Goal: Navigation & Orientation: Find specific page/section

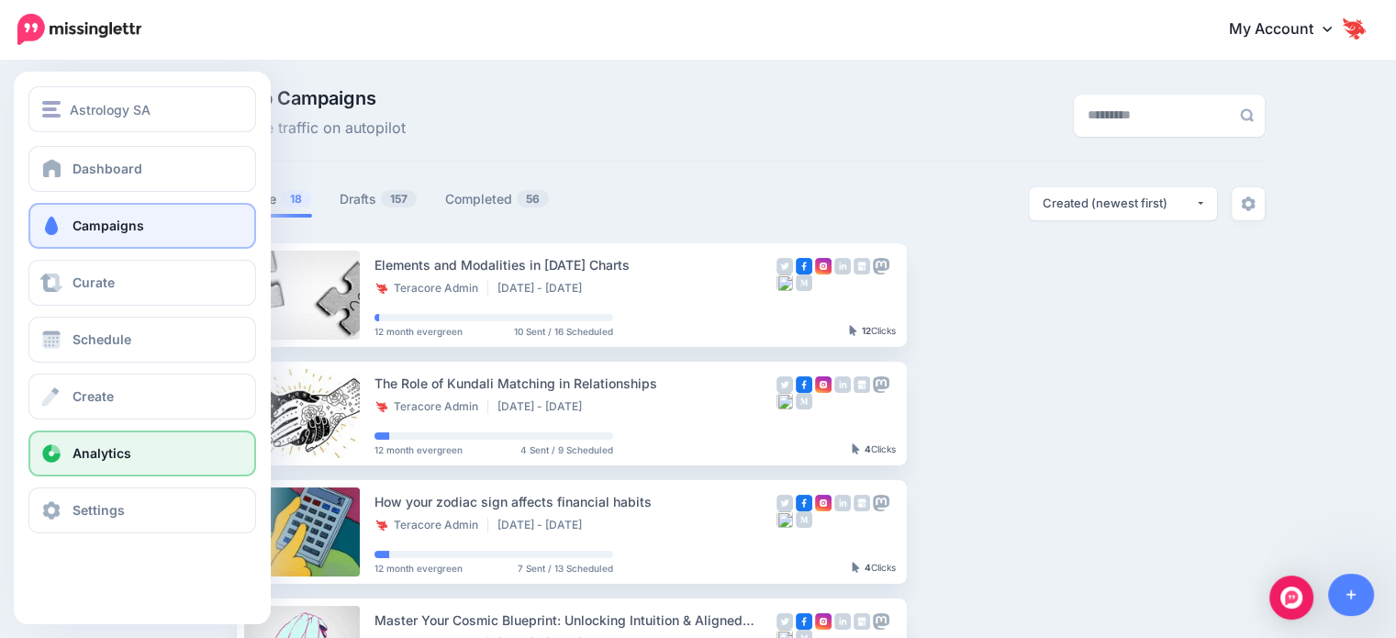
click at [119, 465] on link "Analytics" at bounding box center [142, 454] width 228 height 46
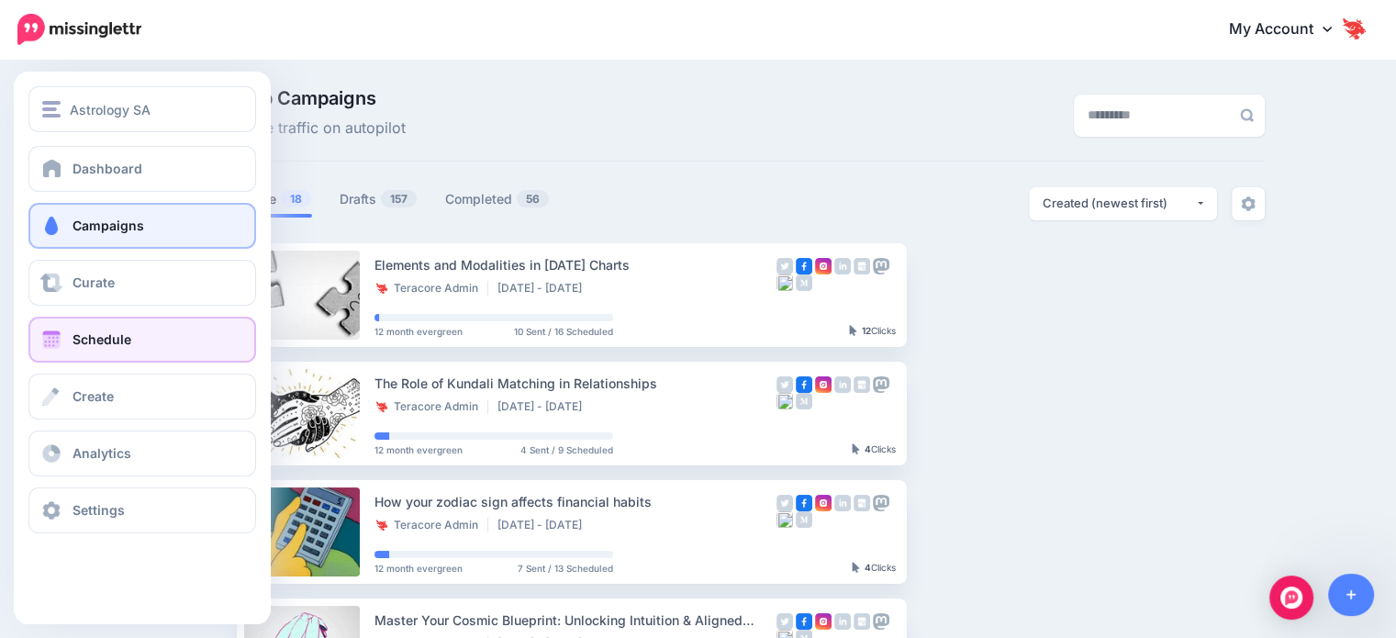
click at [114, 352] on link "Schedule" at bounding box center [142, 340] width 228 height 46
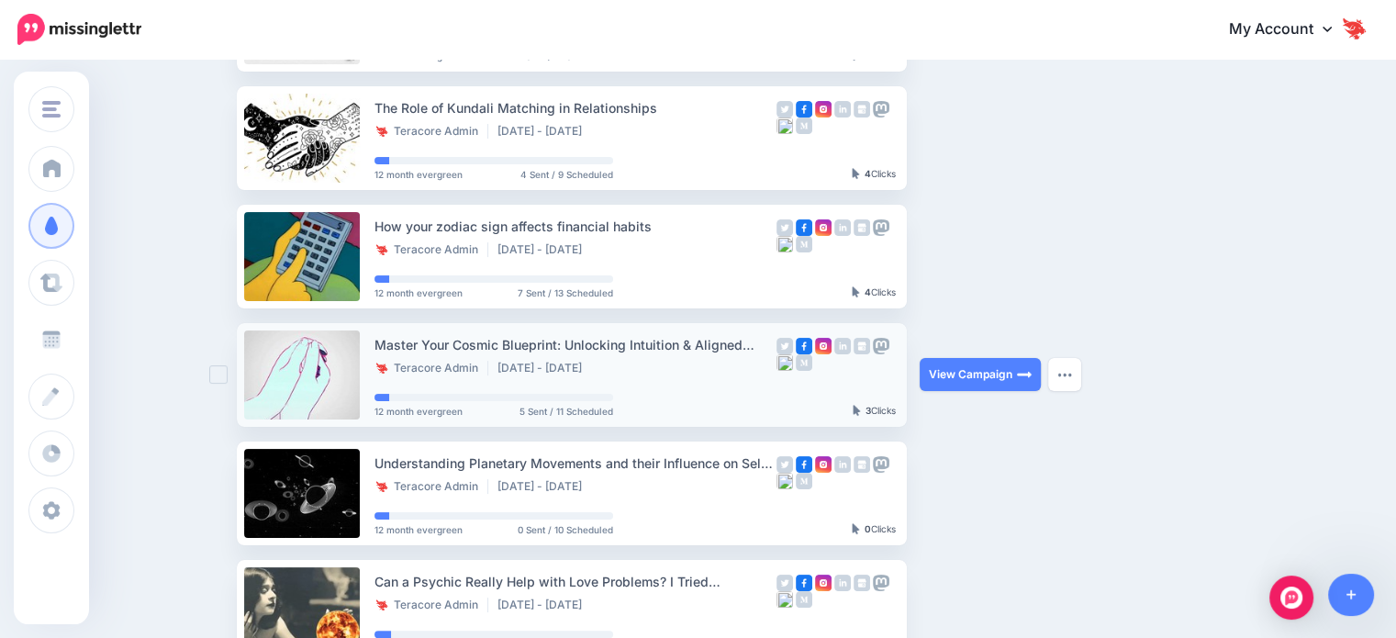
scroll to position [269, 0]
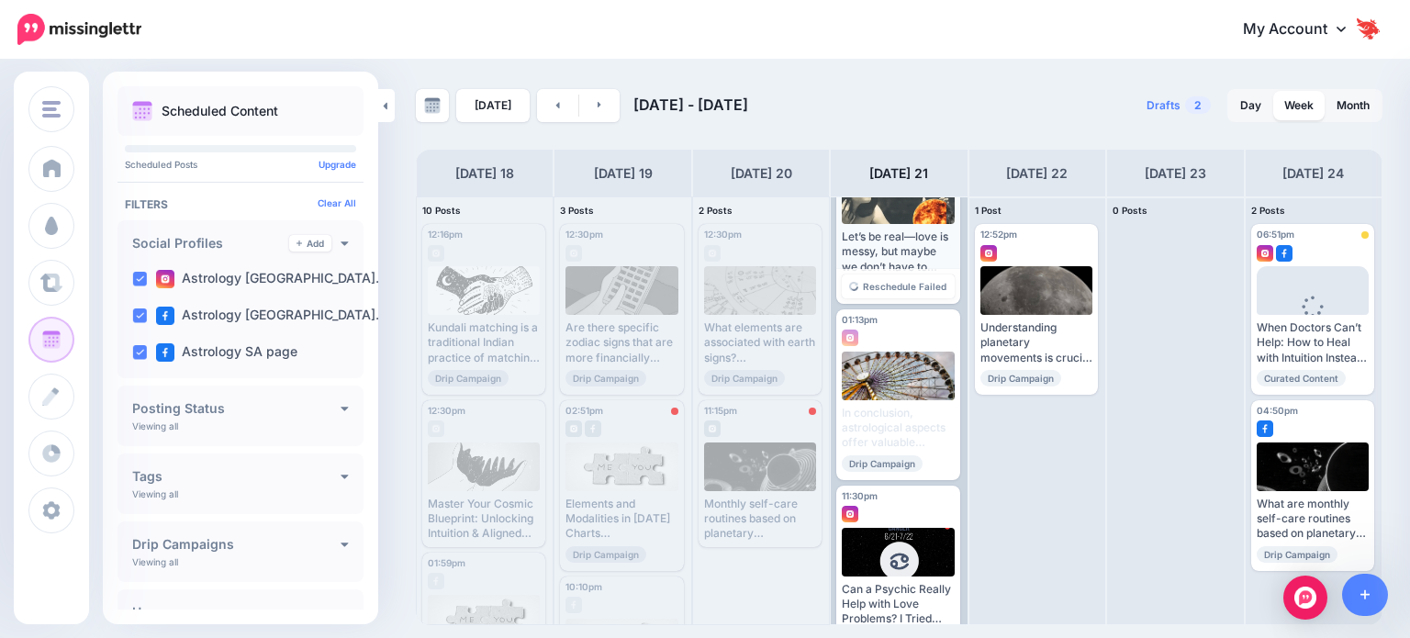
scroll to position [108, 0]
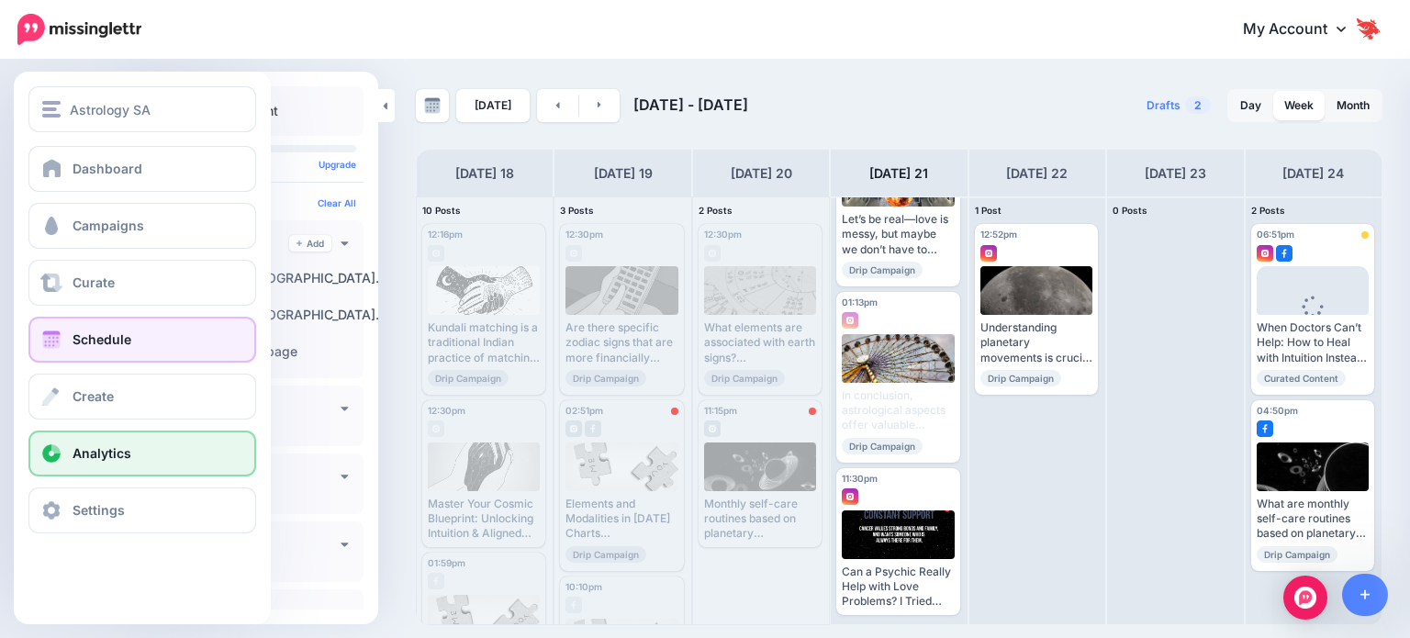
click at [121, 463] on link "Analytics" at bounding box center [142, 454] width 228 height 46
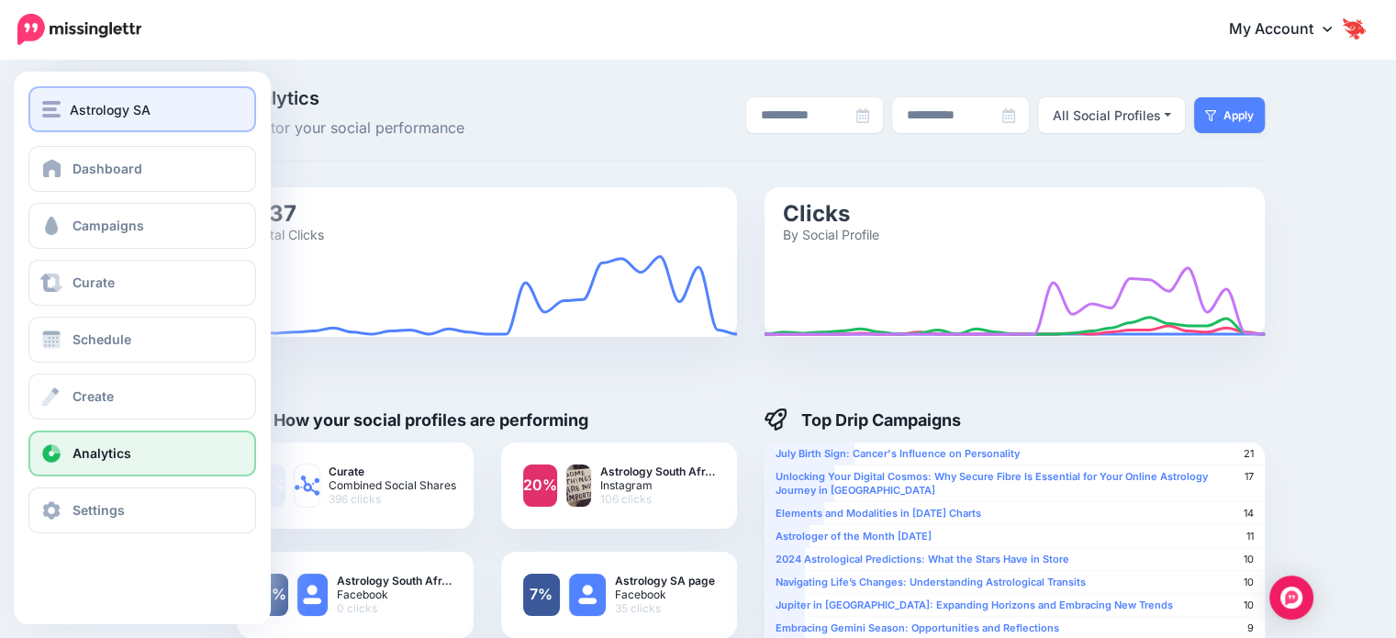
click at [118, 123] on button "Astrology SA" at bounding box center [142, 109] width 228 height 46
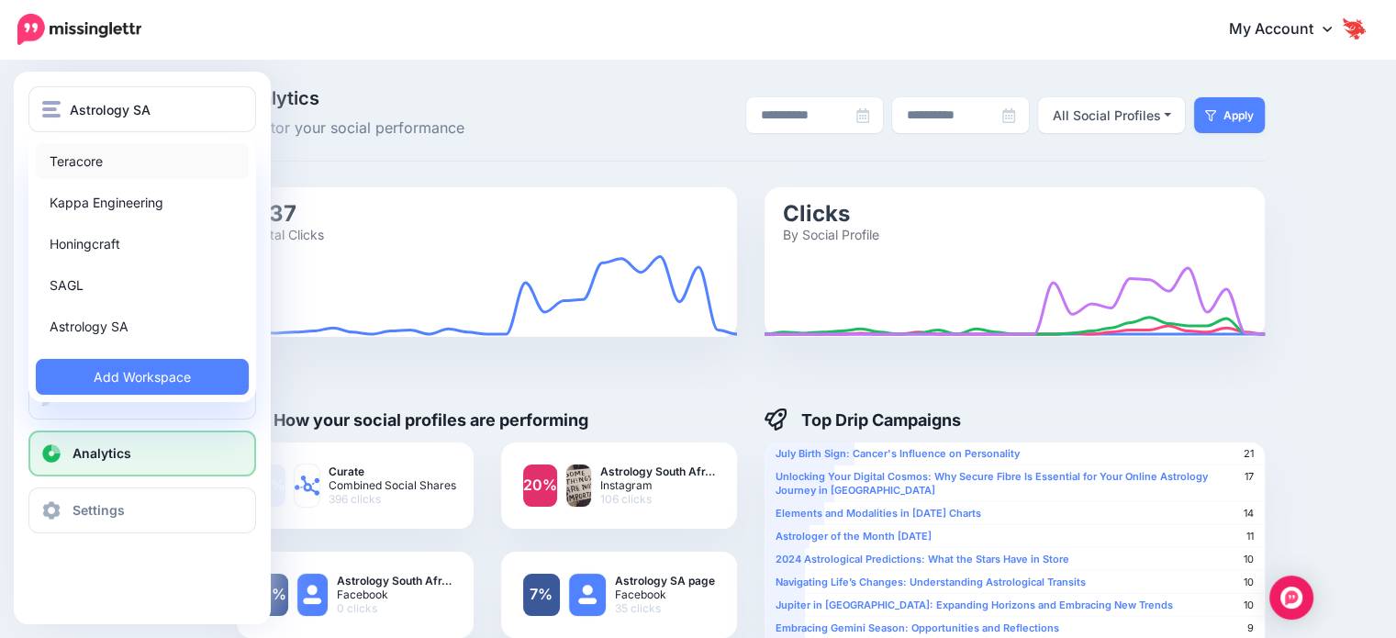
click at [140, 165] on link "Teracore" at bounding box center [142, 161] width 213 height 36
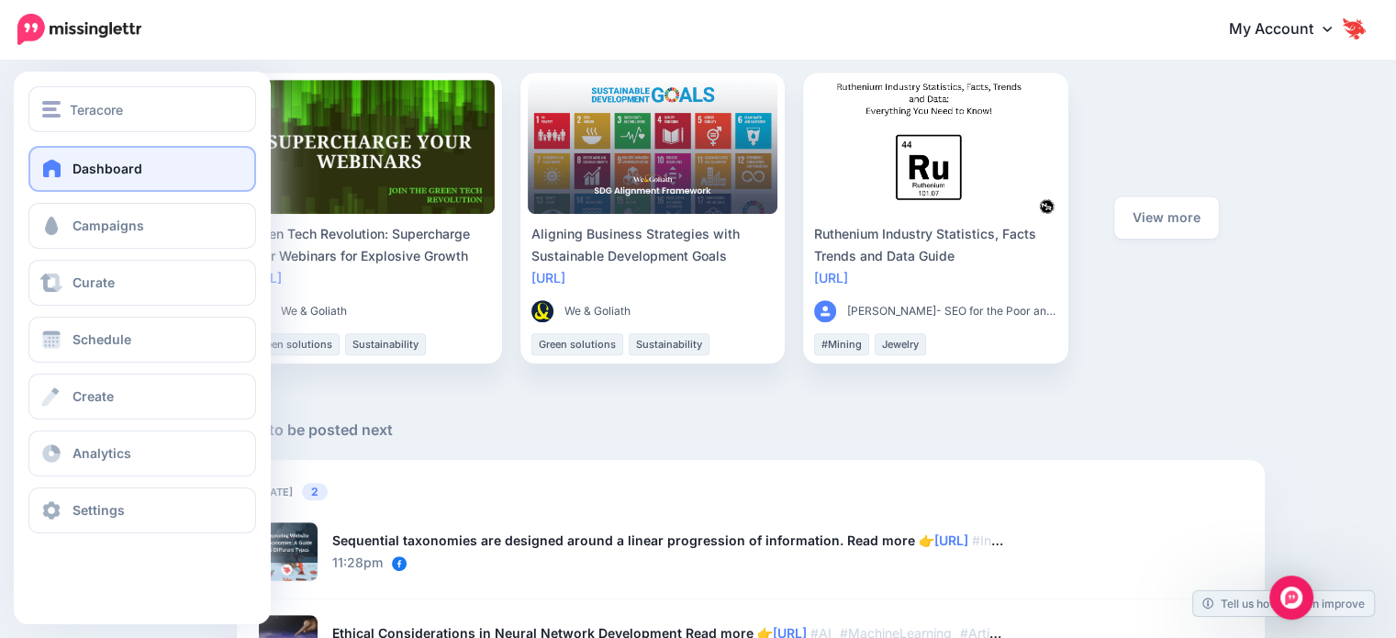
scroll to position [826, 0]
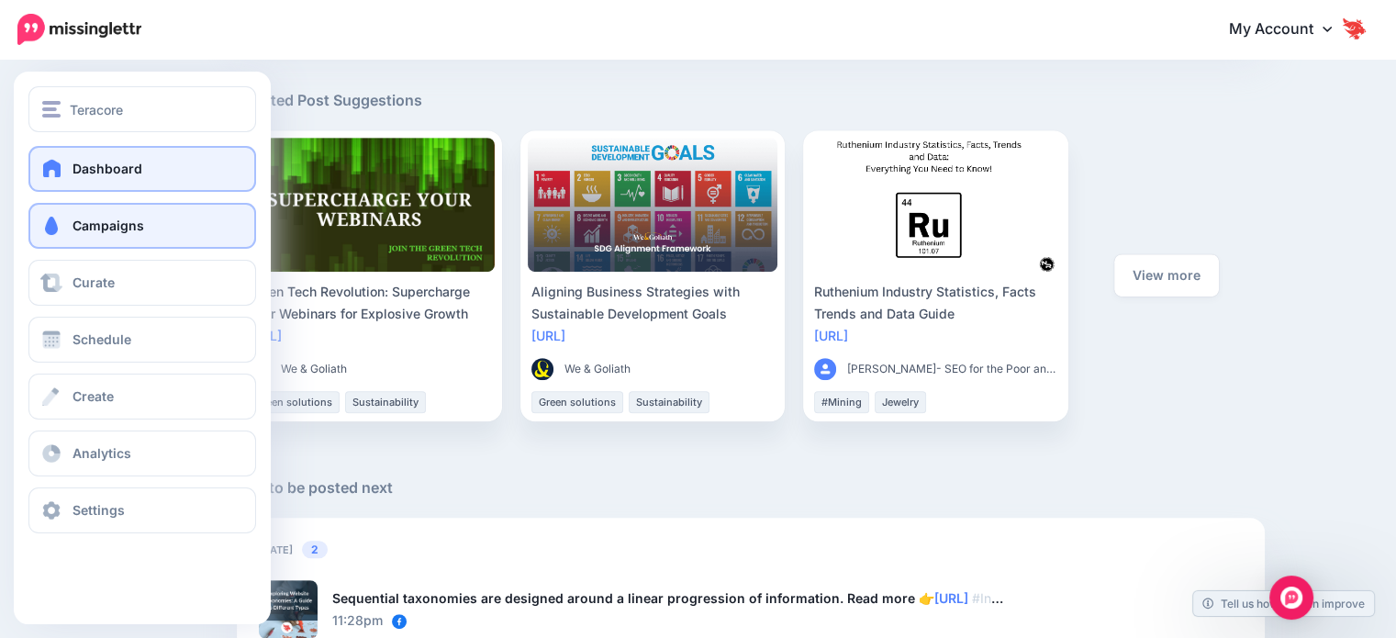
click at [132, 235] on link "Campaigns" at bounding box center [142, 226] width 228 height 46
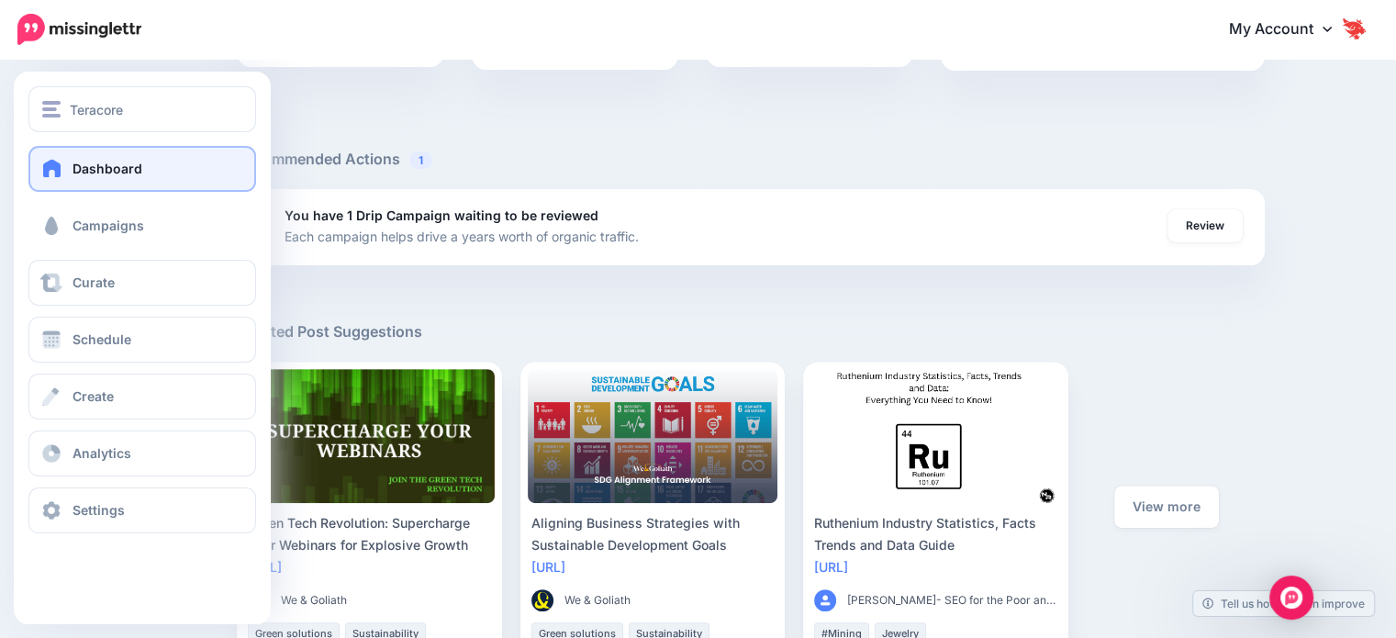
scroll to position [551, 0]
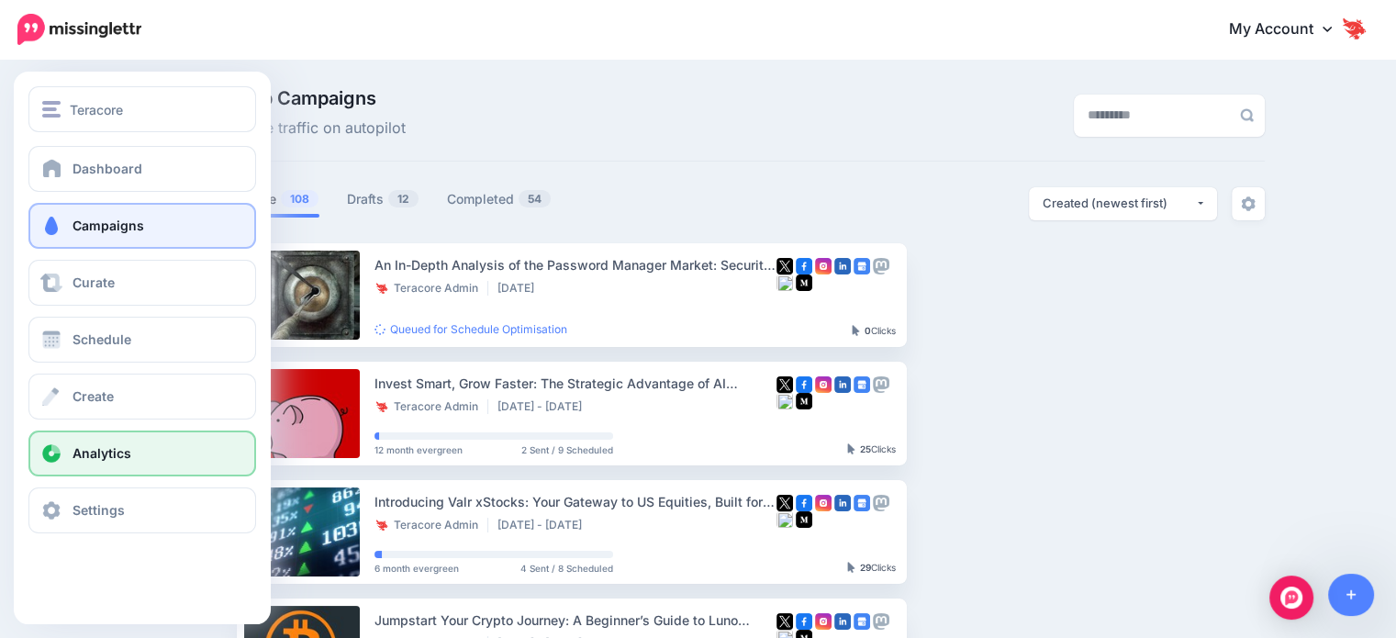
click at [107, 457] on span "Analytics" at bounding box center [102, 453] width 59 height 16
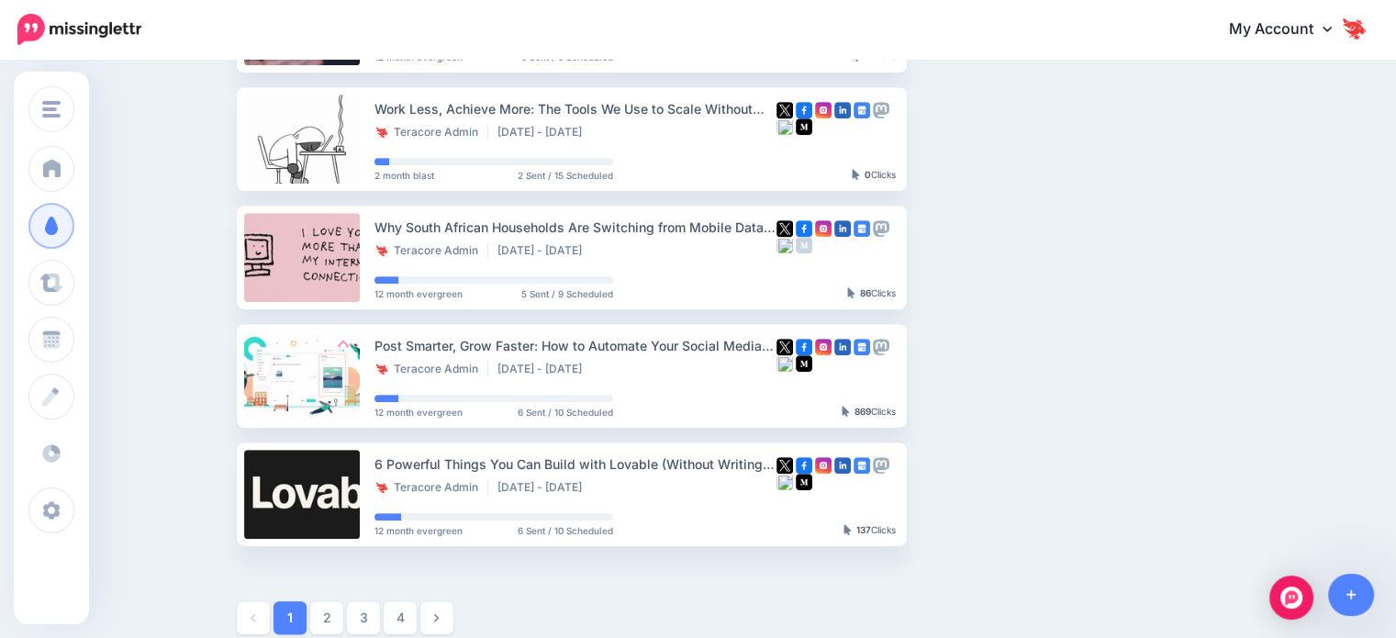
scroll to position [918, 0]
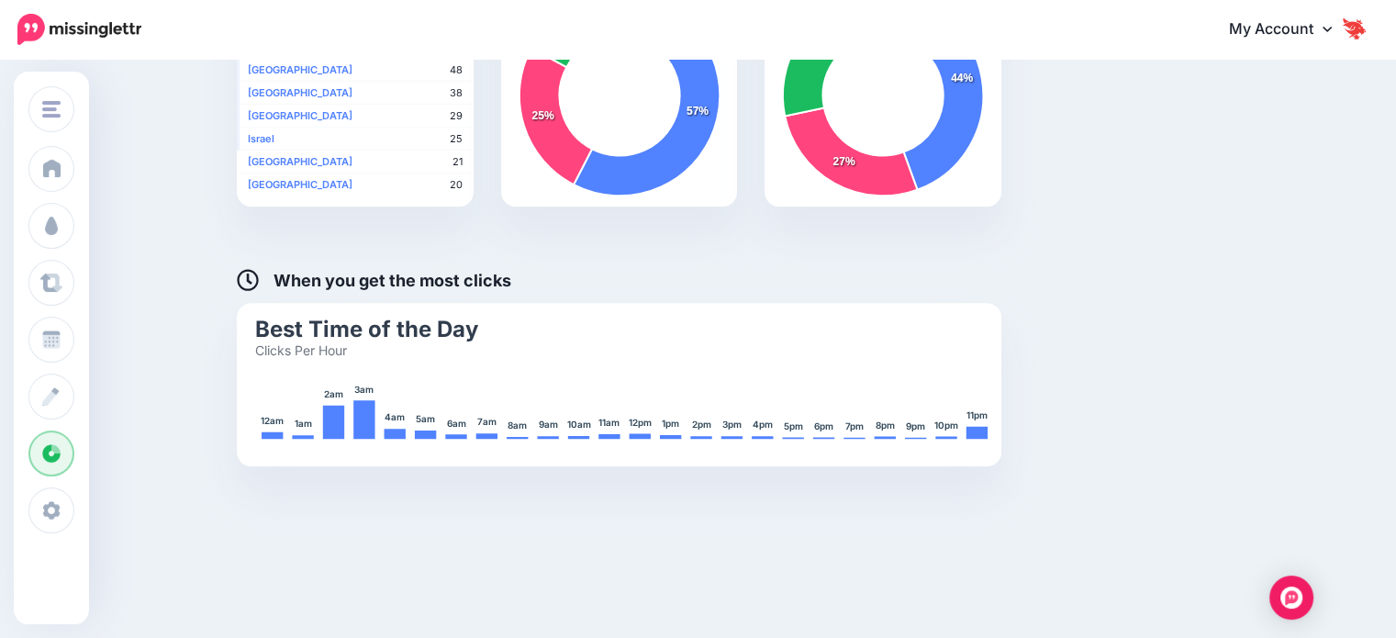
scroll to position [998, 0]
